Goal: Communication & Community: Answer question/provide support

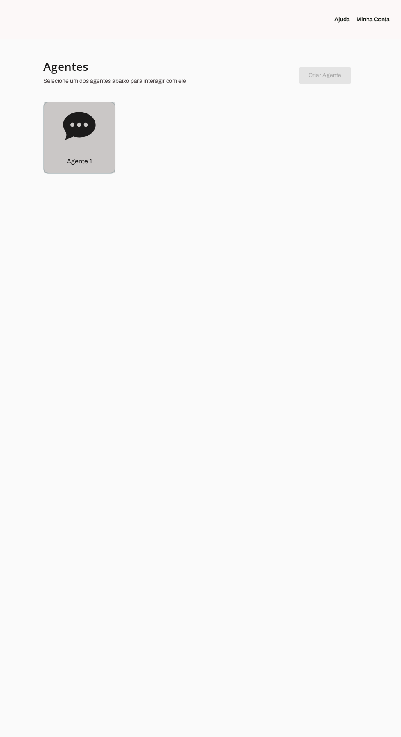
click at [68, 126] on icon at bounding box center [79, 126] width 32 height 28
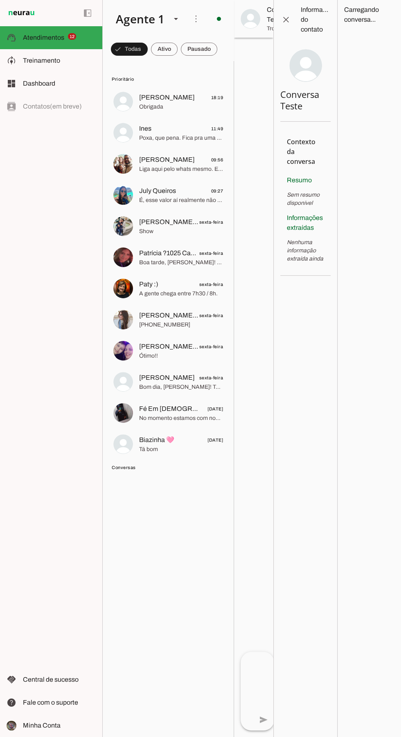
click at [145, 128] on span "Ines" at bounding box center [145, 129] width 12 height 10
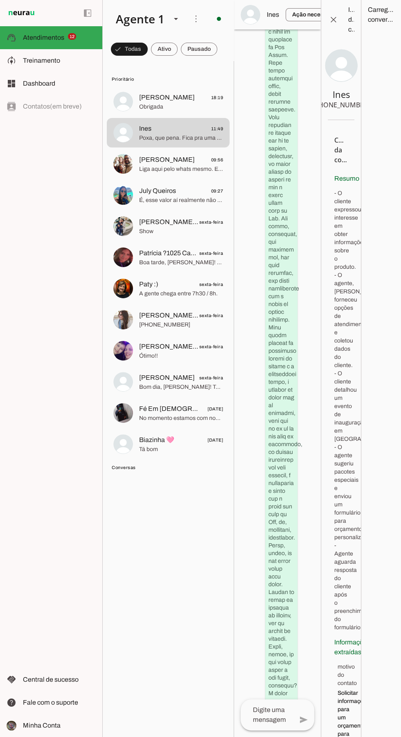
scroll to position [11790, 0]
